Goal: Navigation & Orientation: Understand site structure

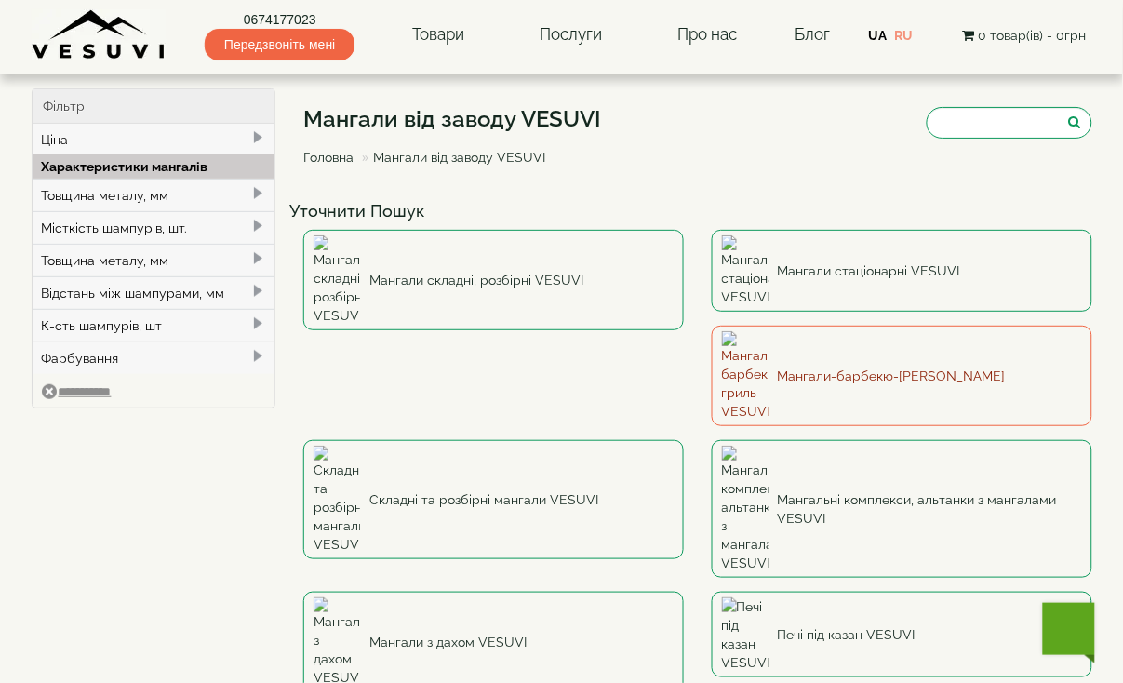
click at [712, 326] on link "Мангали-барбекю-гриль VESUVI" at bounding box center [902, 376] width 381 height 101
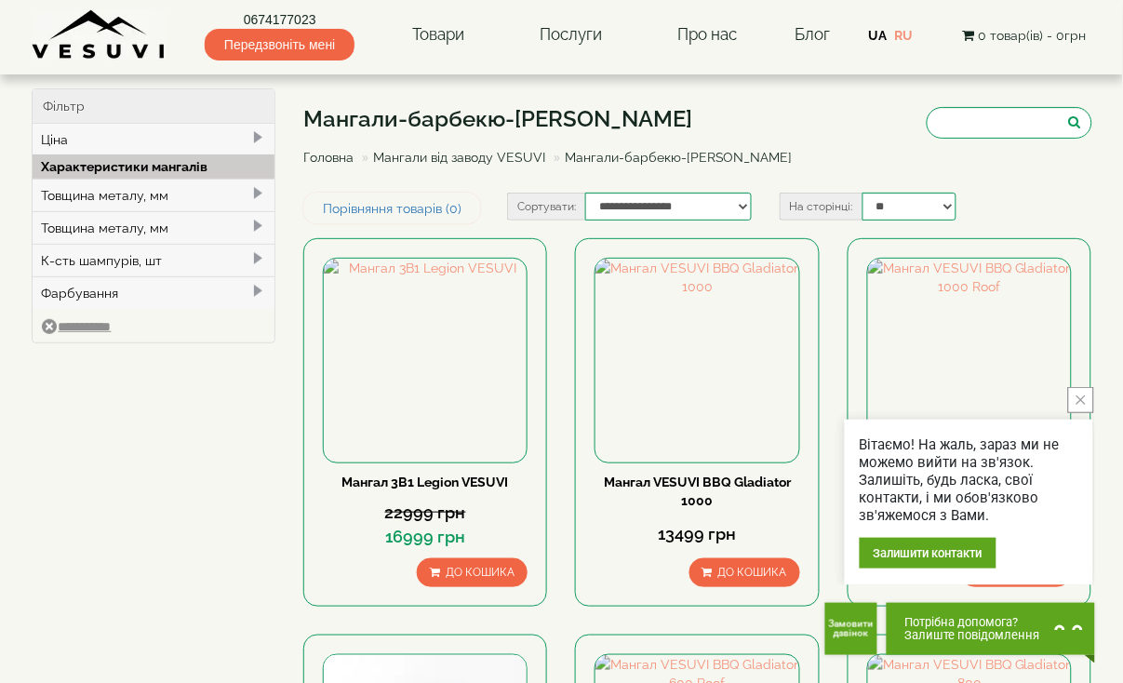
click at [336, 152] on link "Головна" at bounding box center [328, 157] width 50 height 15
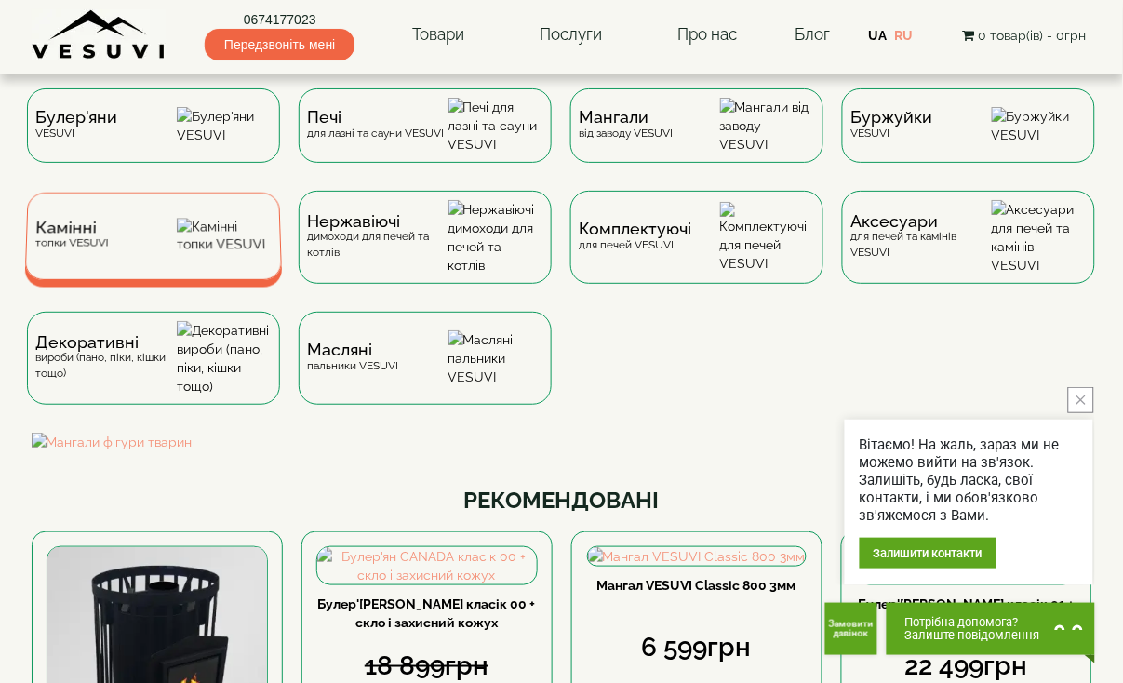
click at [151, 252] on div "Камінні топки VESUVI" at bounding box center [153, 236] width 258 height 87
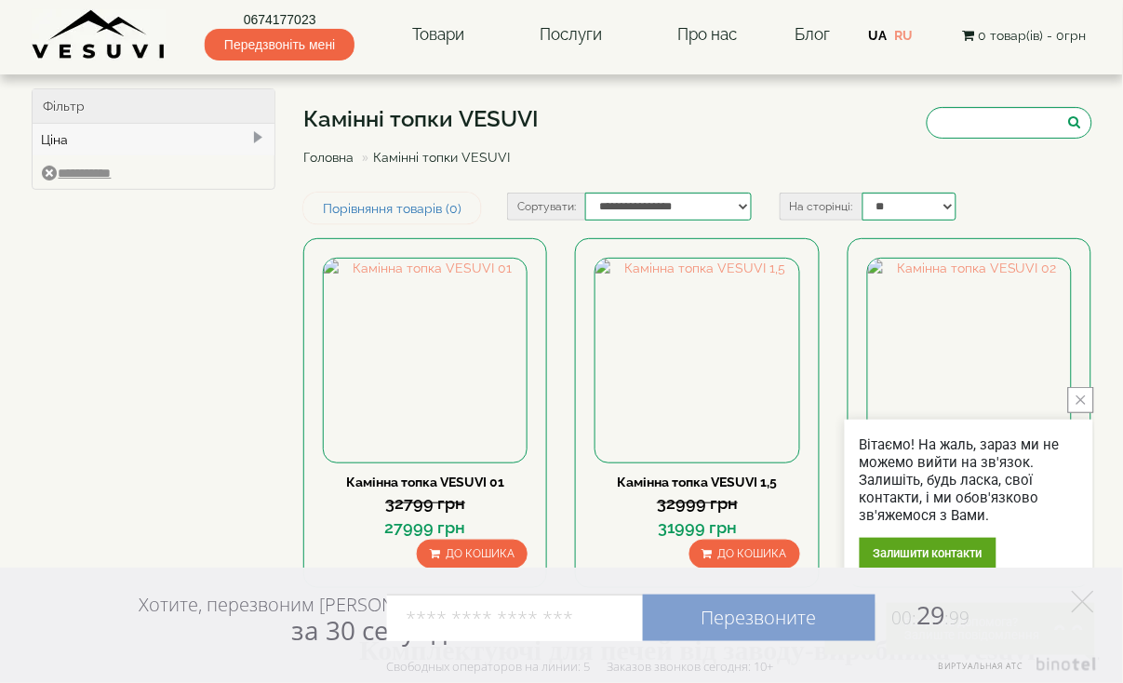
click at [322, 154] on link "Головна" at bounding box center [328, 157] width 50 height 15
